Goal: Task Accomplishment & Management: Use online tool/utility

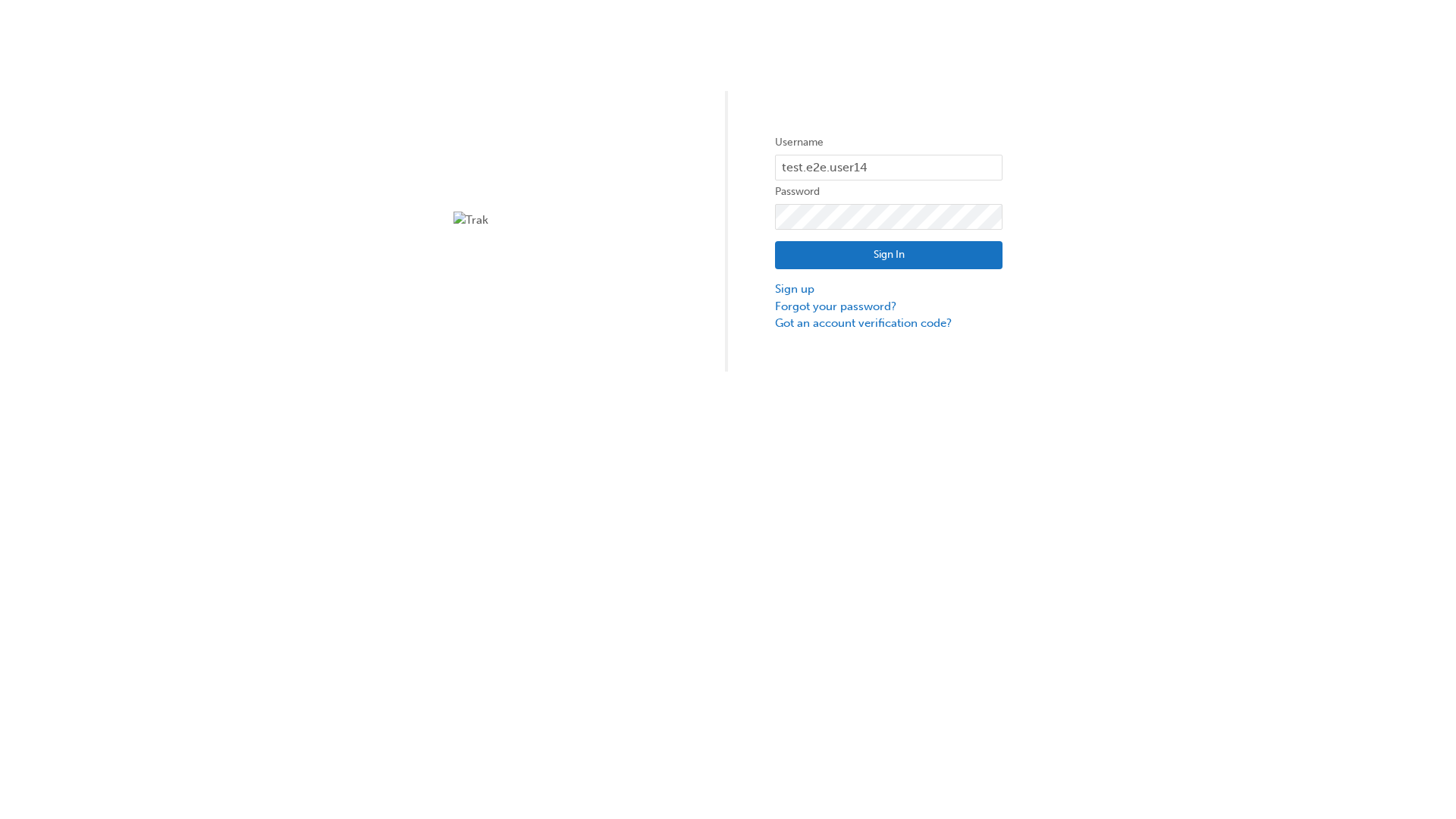
type input "test.e2e.user14"
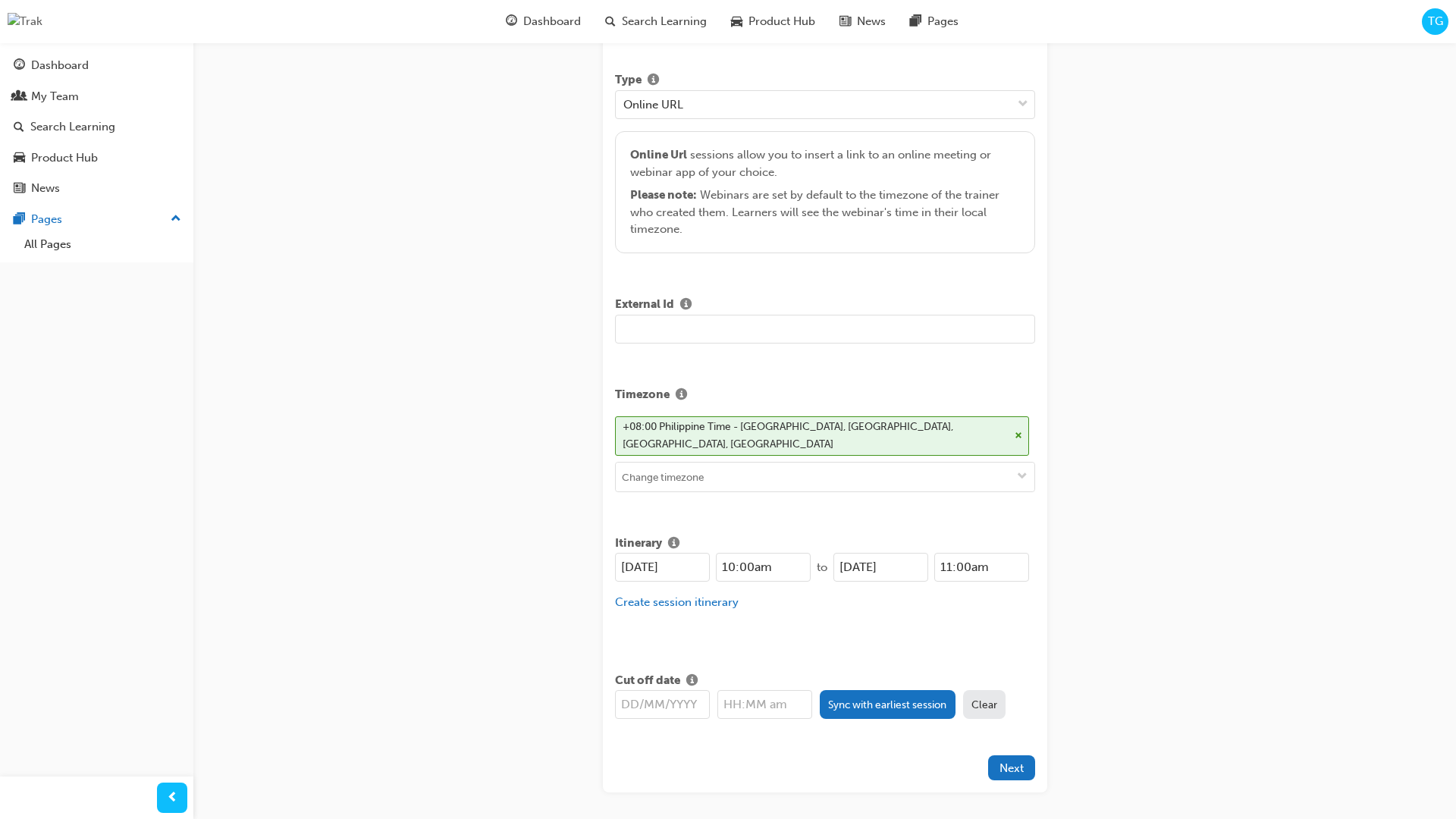
type input "Title for testing purposes"
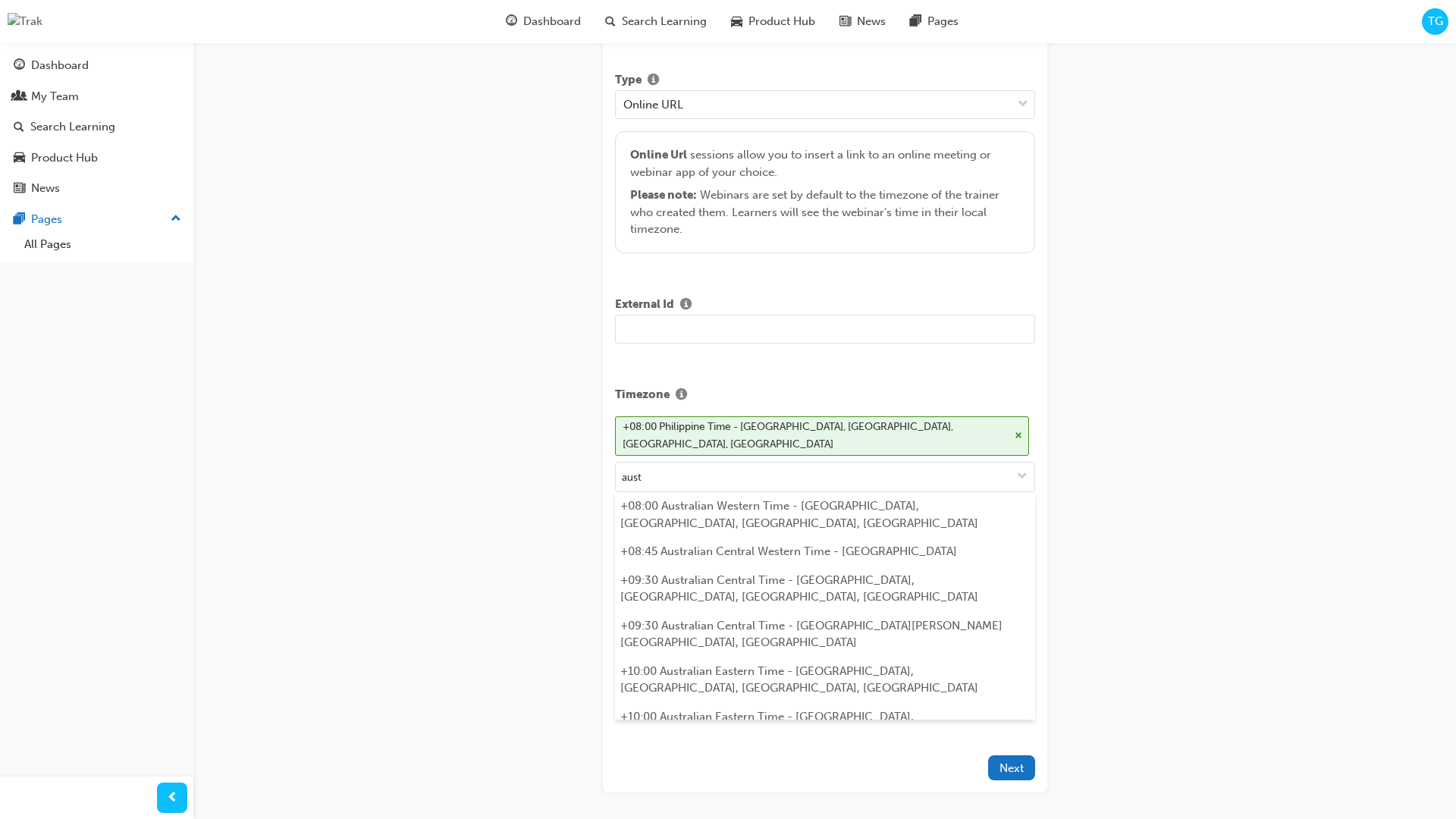
scroll to position [301, 0]
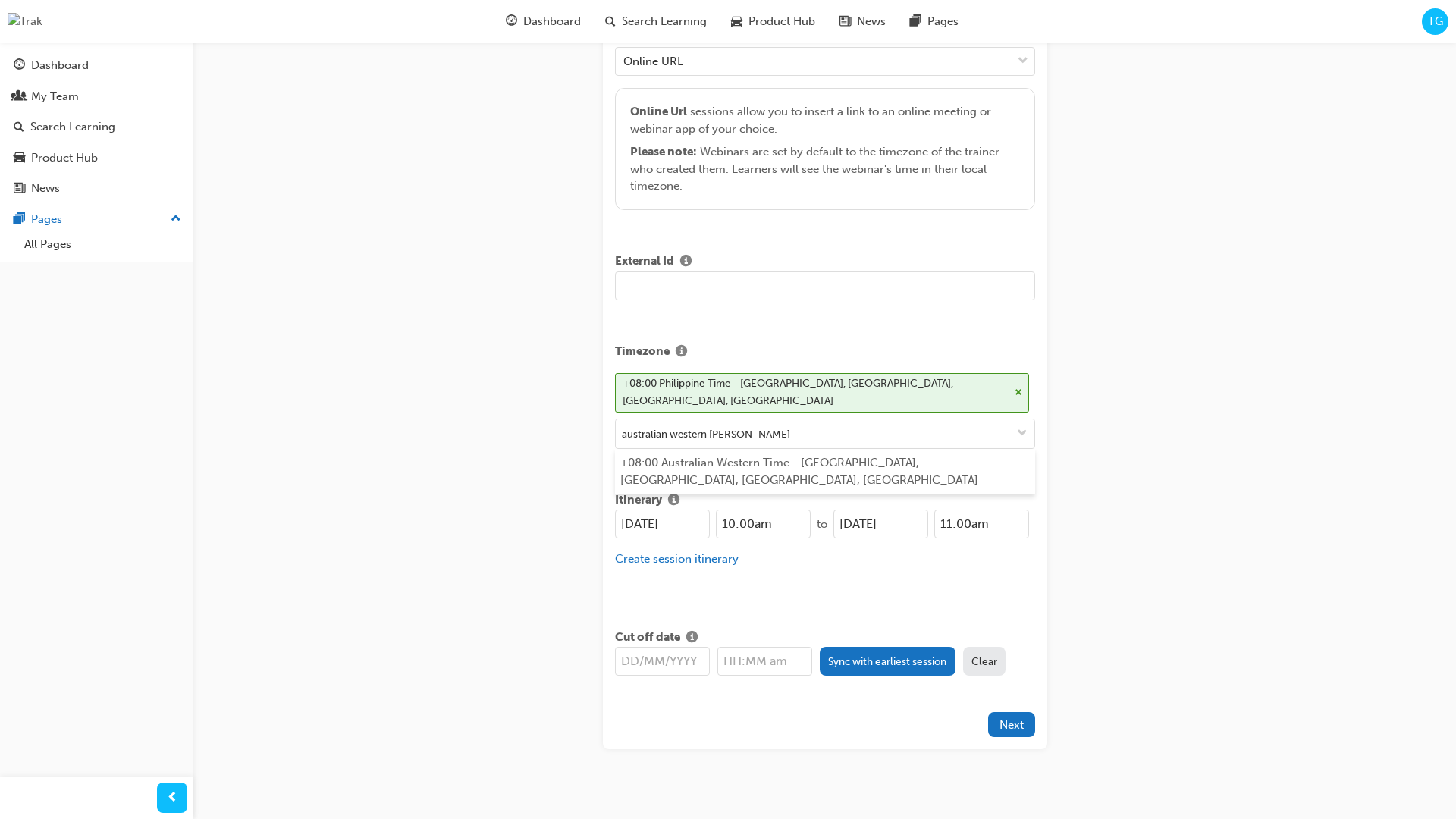
type input "australian western time"
